Goal: Transaction & Acquisition: Subscribe to service/newsletter

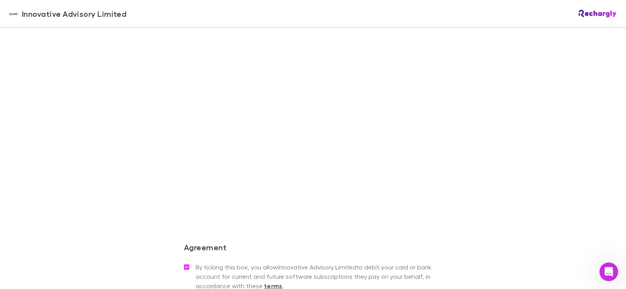
scroll to position [678, 0]
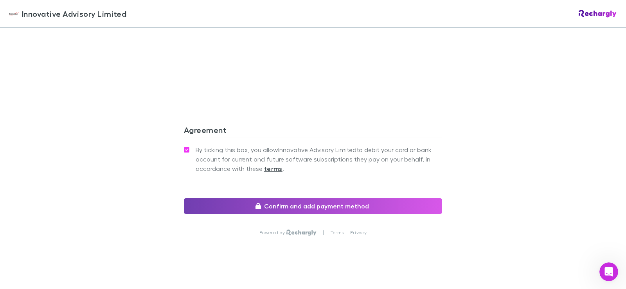
click at [355, 198] on button "Confirm and add payment method" at bounding box center [313, 206] width 258 height 16
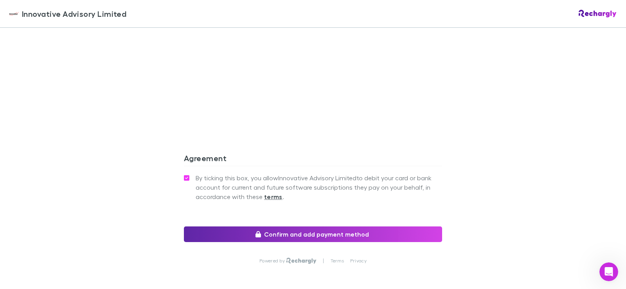
scroll to position [706, 0]
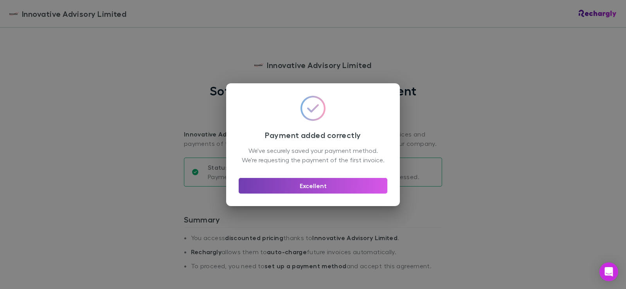
click at [320, 191] on button "Excellent" at bounding box center [313, 186] width 149 height 16
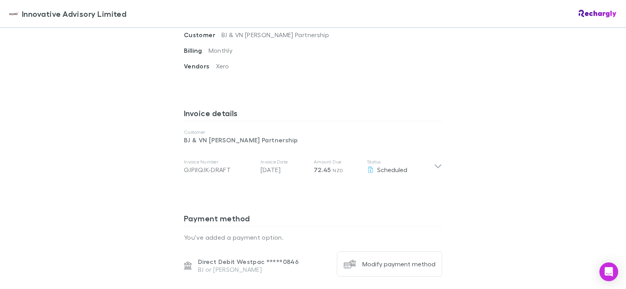
scroll to position [352, 0]
